Goal: Information Seeking & Learning: Learn about a topic

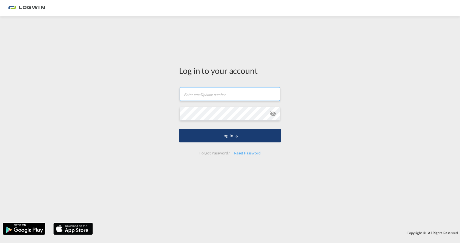
type input "[EMAIL_ADDRESS][DOMAIN_NAME]"
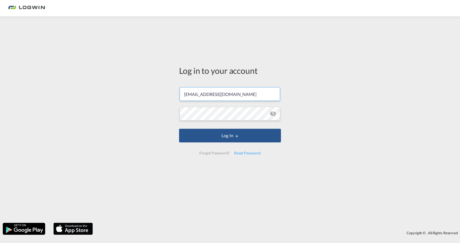
drag, startPoint x: 240, startPoint y: 136, endPoint x: 356, endPoint y: 126, distance: 116.3
click at [240, 135] on button "Log In" at bounding box center [230, 136] width 102 height 14
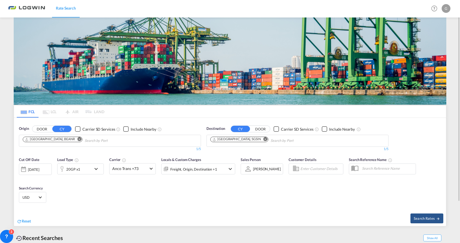
click at [260, 137] on button "Remove" at bounding box center [264, 139] width 8 height 5
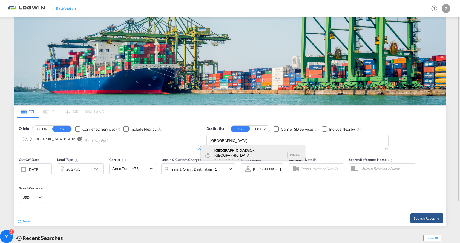
type input "[GEOGRAPHIC_DATA]"
click at [230, 156] on div "[GEOGRAPHIC_DATA] (ex [GEOGRAPHIC_DATA]) [GEOGRAPHIC_DATA] [GEOGRAPHIC_DATA]" at bounding box center [253, 155] width 104 height 20
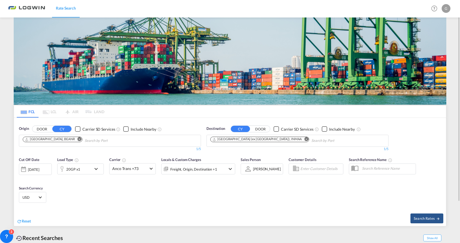
click at [47, 172] on div "[DATE]" at bounding box center [35, 170] width 33 height 12
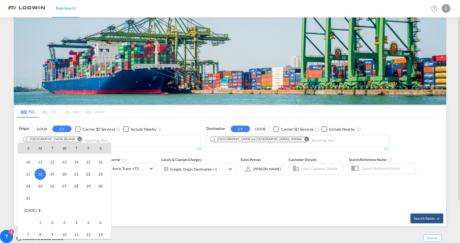
scroll to position [245, 0]
click at [29, 231] on span "7" at bounding box center [28, 229] width 11 height 11
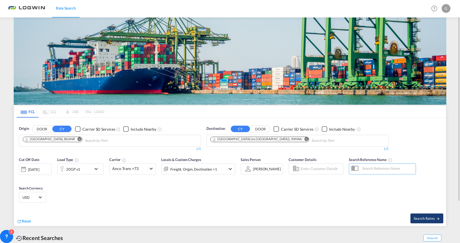
click at [429, 221] on span "Search Rates" at bounding box center [427, 219] width 26 height 4
type input "BEANR to INMAA / [DATE]"
click at [428, 217] on span "Search Rates" at bounding box center [427, 219] width 26 height 4
type input "BEANR to INMAA / [DATE]"
